Goal: Information Seeking & Learning: Check status

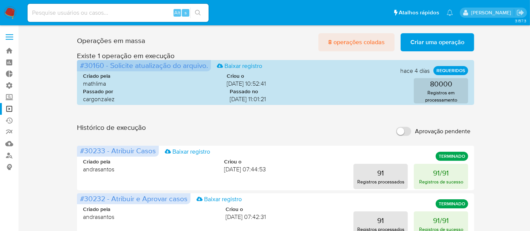
click at [367, 40] on span "8 operações coladas" at bounding box center [356, 42] width 57 height 17
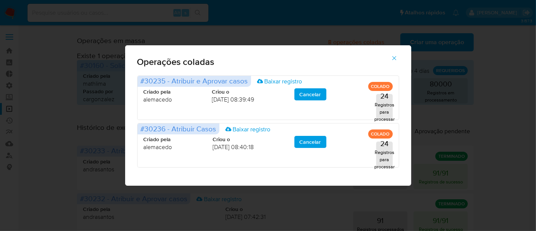
click at [395, 55] on icon "button" at bounding box center [394, 58] width 7 height 7
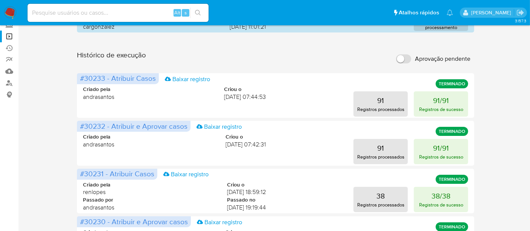
scroll to position [84, 0]
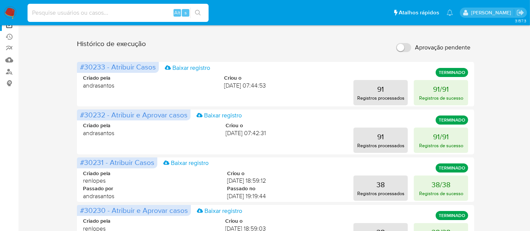
click at [80, 15] on input at bounding box center [118, 13] width 181 height 10
paste input "632556163"
click at [46, 12] on input "632556163" at bounding box center [118, 13] width 181 height 10
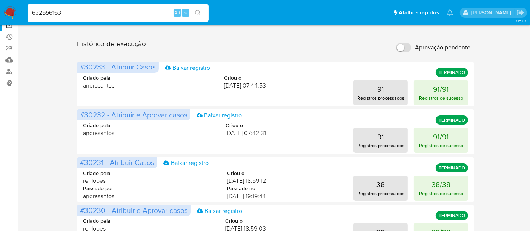
type input "632556163"
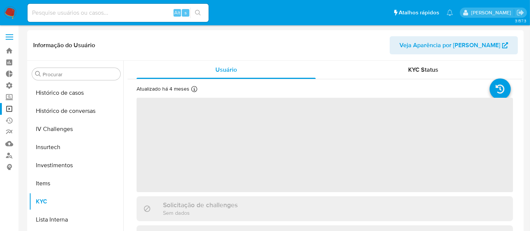
scroll to position [355, 0]
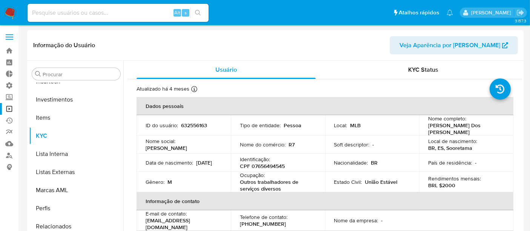
select select "10"
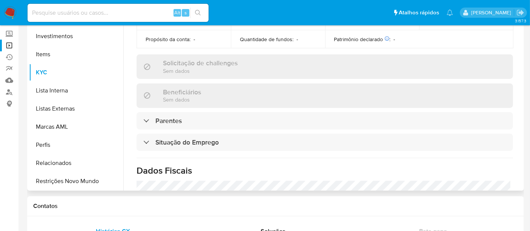
scroll to position [65, 0]
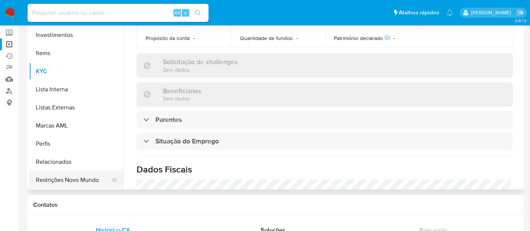
click at [83, 177] on button "Restrições Novo Mundo" at bounding box center [73, 180] width 88 height 18
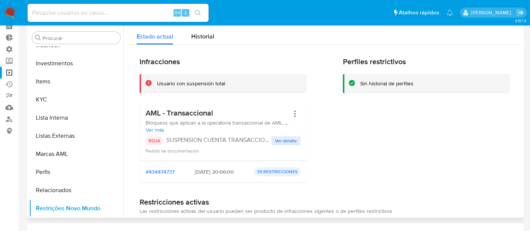
scroll to position [23, 0]
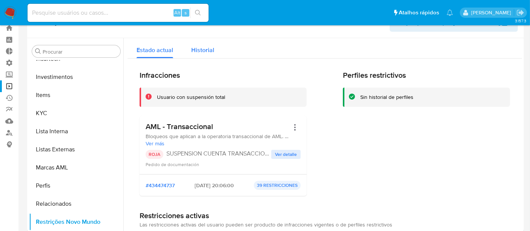
click at [198, 50] on span "Historial" at bounding box center [202, 50] width 23 height 9
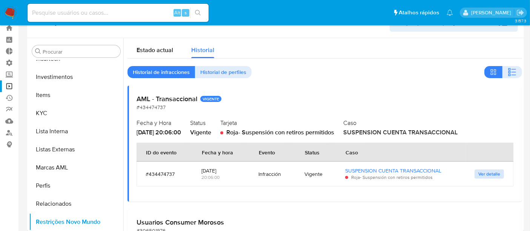
click at [489, 173] on span "Ver detalle" at bounding box center [489, 174] width 22 height 8
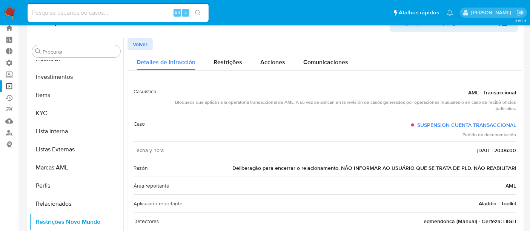
click at [135, 40] on span "Volver" at bounding box center [140, 44] width 15 height 11
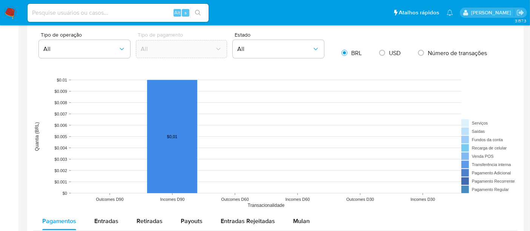
scroll to position [568, 0]
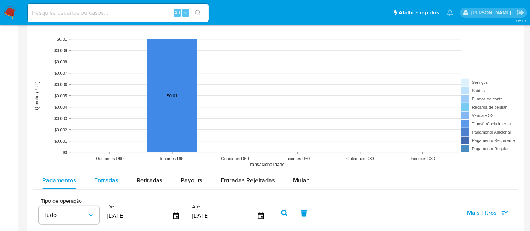
click at [114, 176] on span "Entradas" at bounding box center [106, 180] width 24 height 9
select select "10"
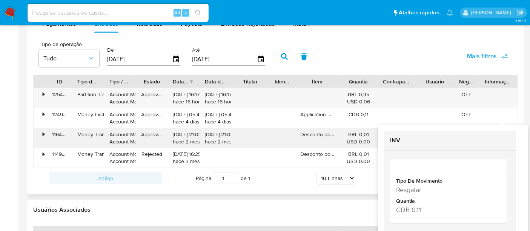
scroll to position [735, 0]
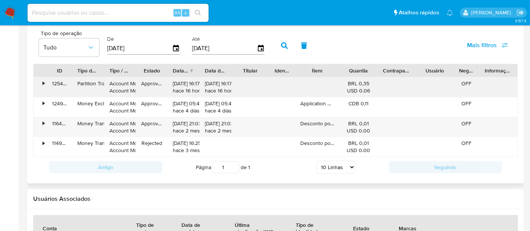
click at [43, 82] on div "•" at bounding box center [44, 83] width 2 height 7
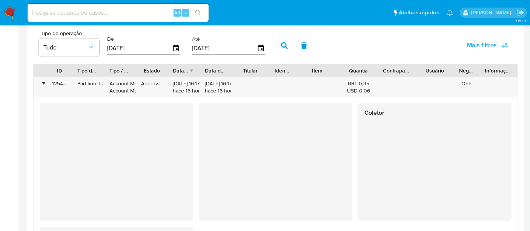
click at [114, 121] on div at bounding box center [116, 147] width 153 height 89
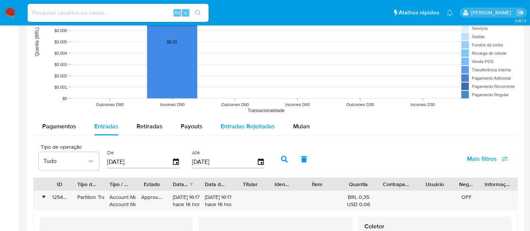
scroll to position [610, 0]
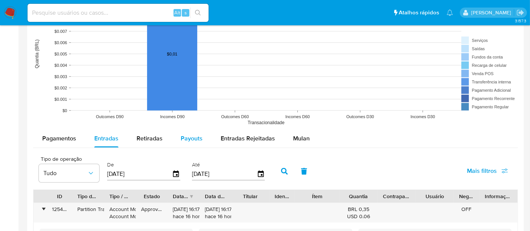
click at [187, 136] on span "Payouts" at bounding box center [192, 138] width 22 height 9
select select "10"
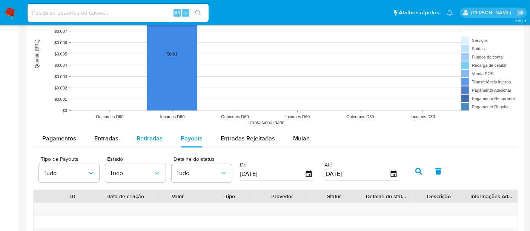
click at [140, 135] on span "Retiradas" at bounding box center [150, 138] width 26 height 9
select select "10"
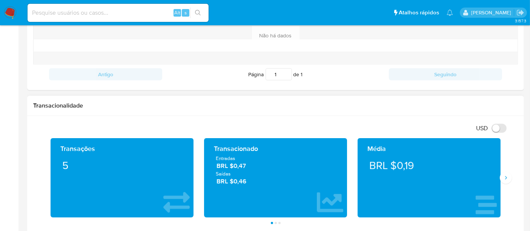
scroll to position [316, 0]
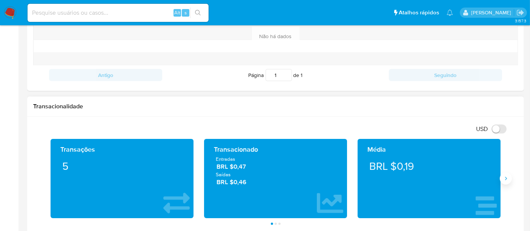
click at [505, 179] on icon "Siguiente" at bounding box center [506, 178] width 6 height 6
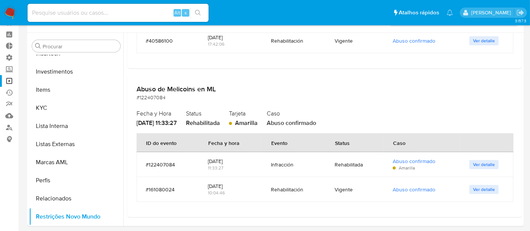
scroll to position [0, 0]
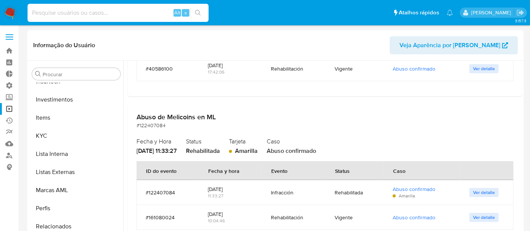
click at [47, 12] on input at bounding box center [118, 13] width 181 height 10
paste input "1354495388"
click at [33, 10] on input "1354495388" at bounding box center [118, 13] width 181 height 10
click at [32, 11] on input "1354495388" at bounding box center [118, 13] width 181 height 10
type input "1354495388"
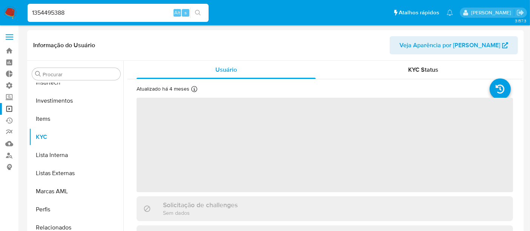
scroll to position [355, 0]
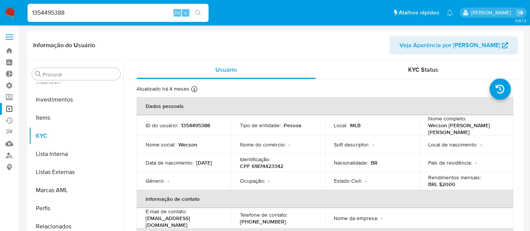
select select "10"
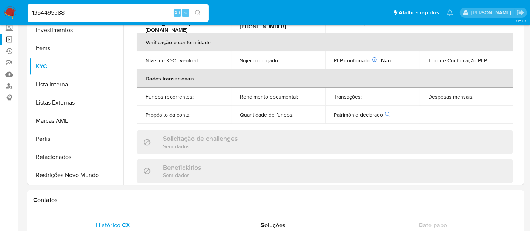
scroll to position [75, 0]
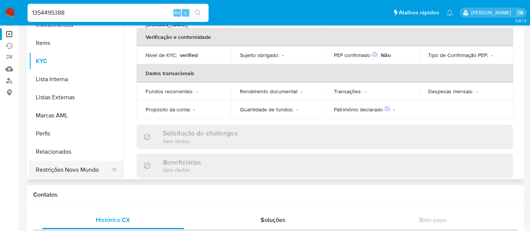
click at [43, 169] on button "Restrições Novo Mundo" at bounding box center [73, 170] width 88 height 18
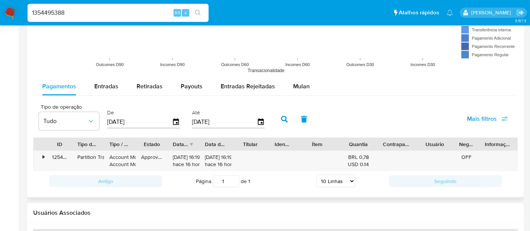
scroll to position [662, 0]
click at [112, 85] on span "Entradas" at bounding box center [106, 86] width 24 height 9
select select "10"
click at [45, 156] on div "•" at bounding box center [40, 161] width 13 height 20
